Goal: Navigation & Orientation: Find specific page/section

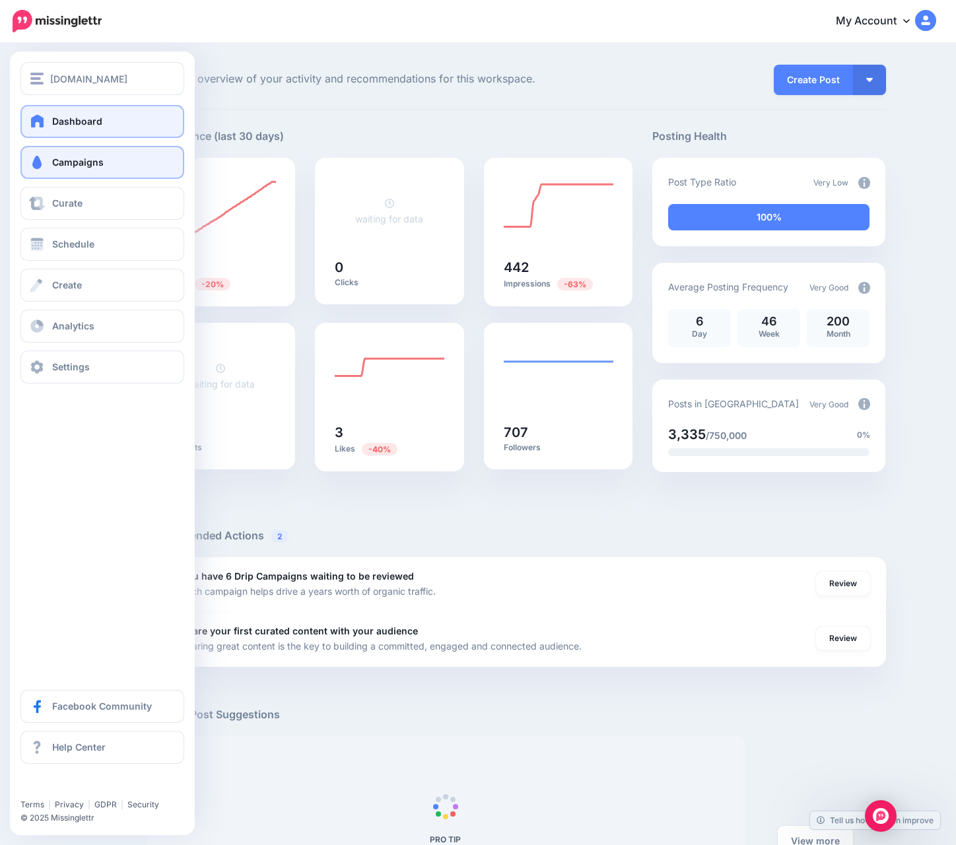
click at [94, 156] on span "Campaigns" at bounding box center [77, 161] width 51 height 11
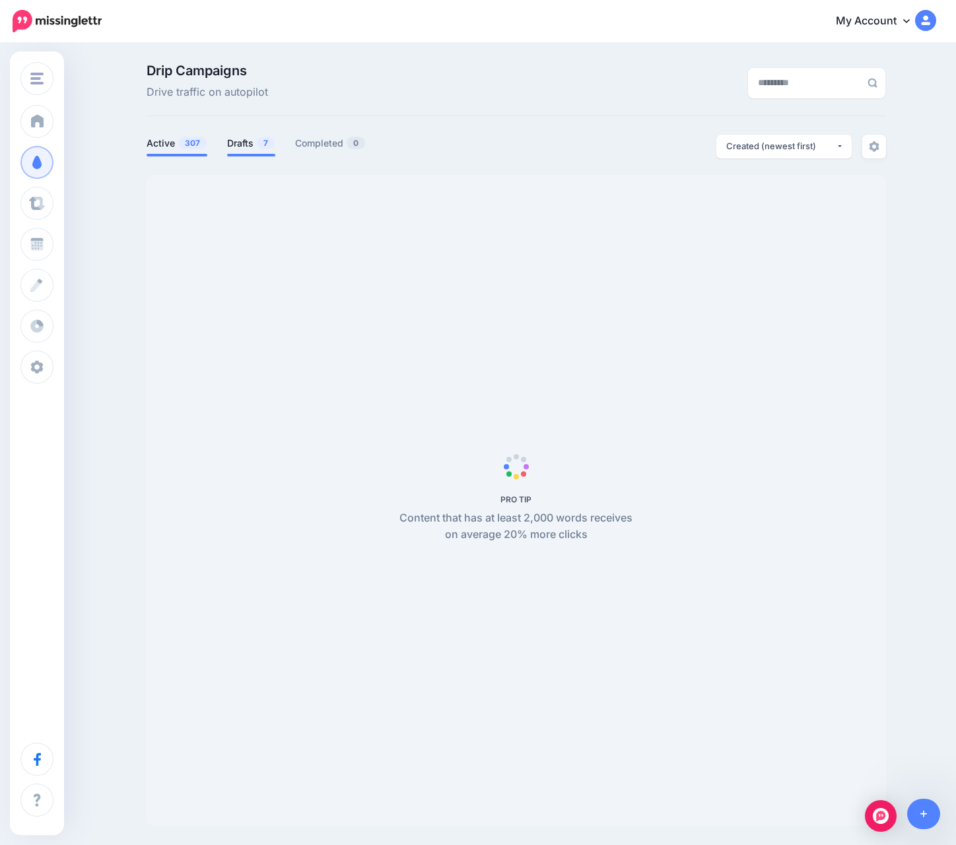
click at [238, 149] on link "Drafts 7" at bounding box center [251, 143] width 48 height 16
click at [551, 31] on div "My Account Dashboard My Account Billing Facebook Community Help Center Logout" at bounding box center [527, 21] width 818 height 32
